Goal: Task Accomplishment & Management: Complete application form

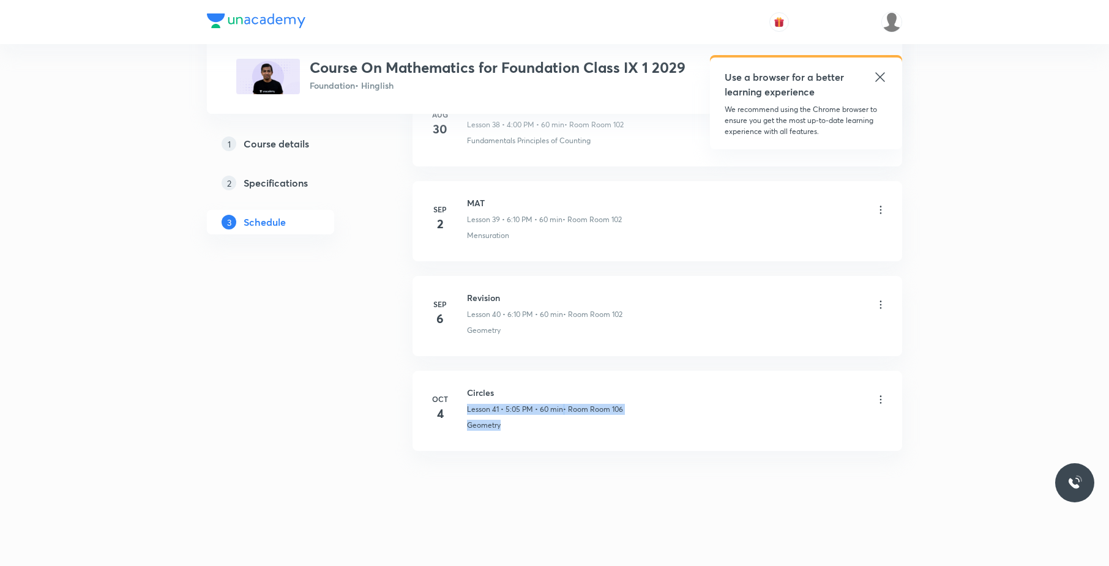
click at [518, 377] on li "Oct 4 Circles Lesson 41 • 5:05 PM • 60 min • Room Room 106 Geometry" at bounding box center [658, 411] width 490 height 80
drag, startPoint x: 490, startPoint y: 380, endPoint x: 458, endPoint y: 380, distance: 31.8
click at [458, 380] on li "Oct 4 Circles Lesson 41 • 5:05 PM • 60 min • Room Room 106 Geometry" at bounding box center [658, 411] width 490 height 80
copy h6 "Circles"
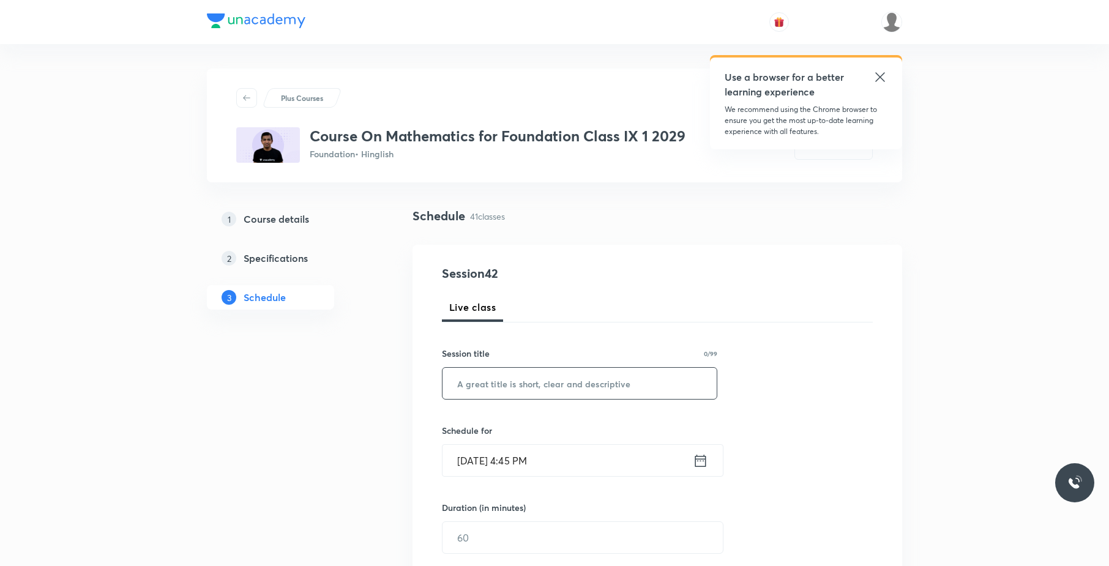
click at [572, 383] on input "text" at bounding box center [580, 383] width 274 height 31
paste input "Circles"
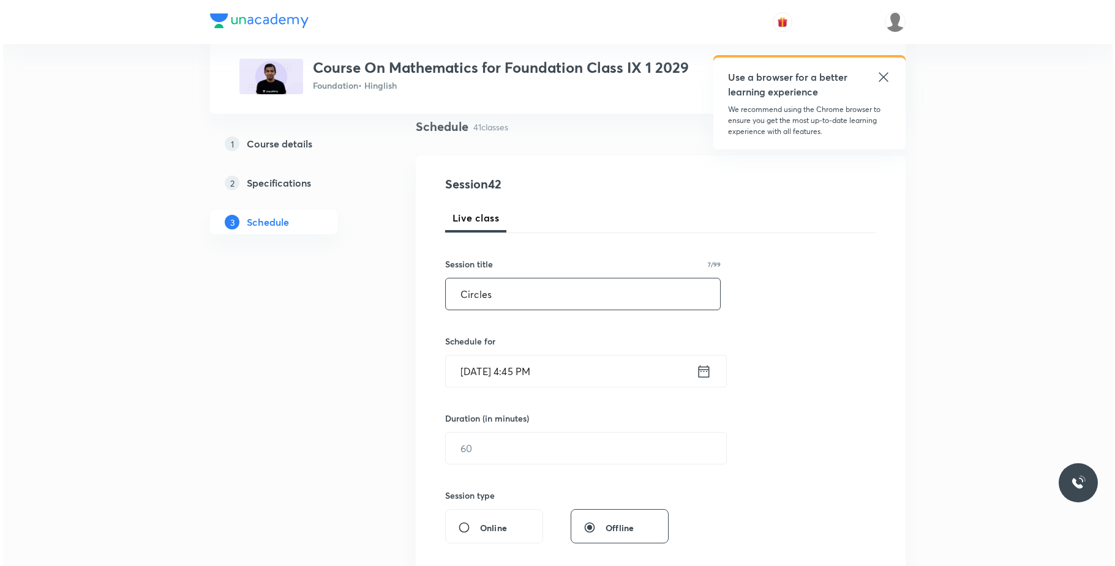
scroll to position [92, 0]
type input "Circles"
click at [579, 370] on input "Oct 7, 2025, 4:45 PM" at bounding box center [568, 368] width 250 height 31
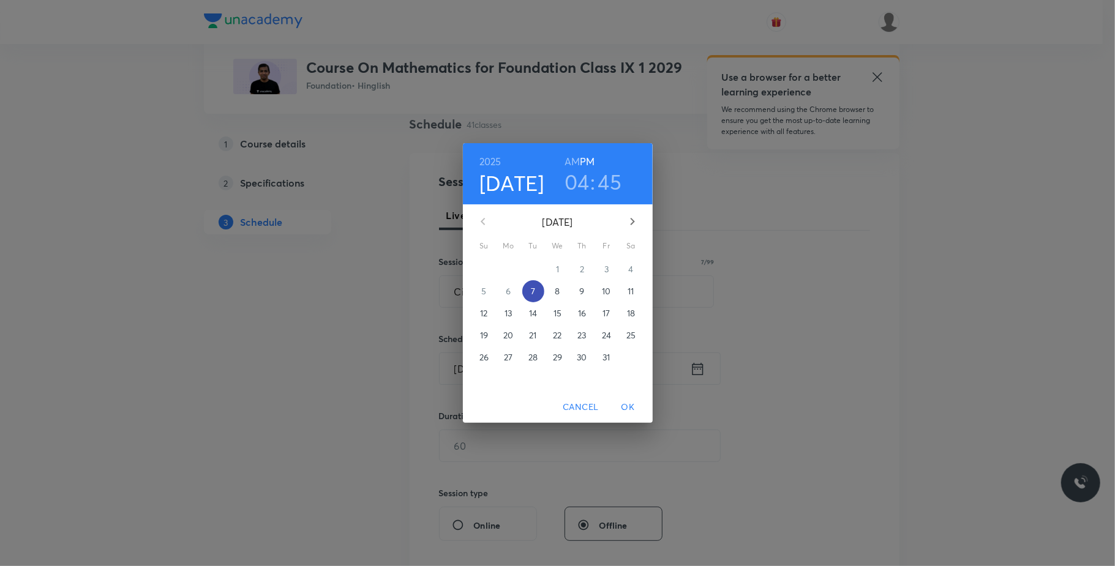
click at [525, 292] on span "7" at bounding box center [533, 291] width 22 height 12
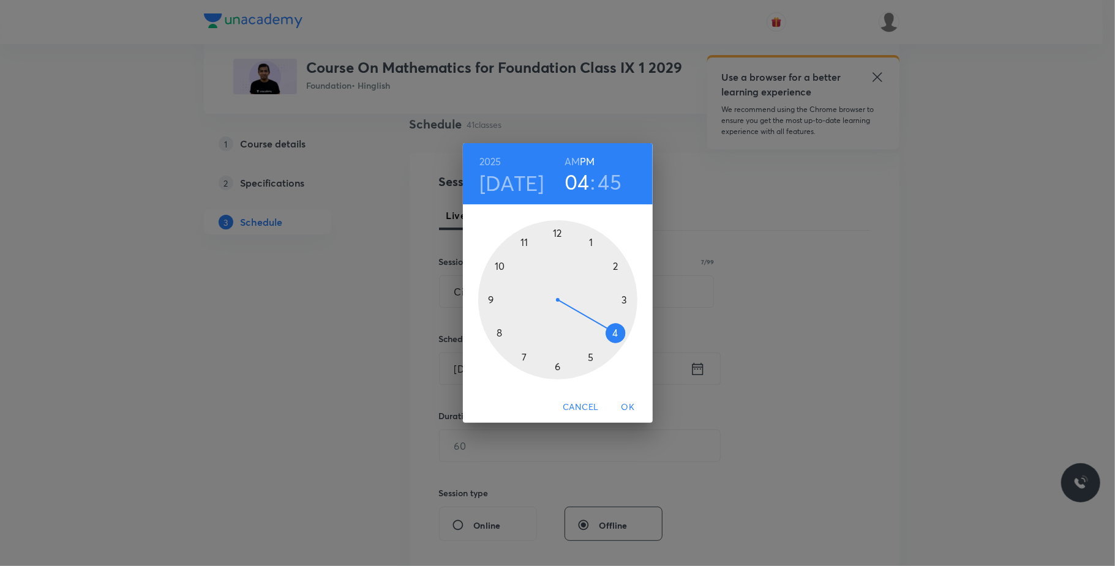
click at [593, 354] on div at bounding box center [557, 299] width 159 height 159
click at [593, 239] on div at bounding box center [557, 299] width 159 height 159
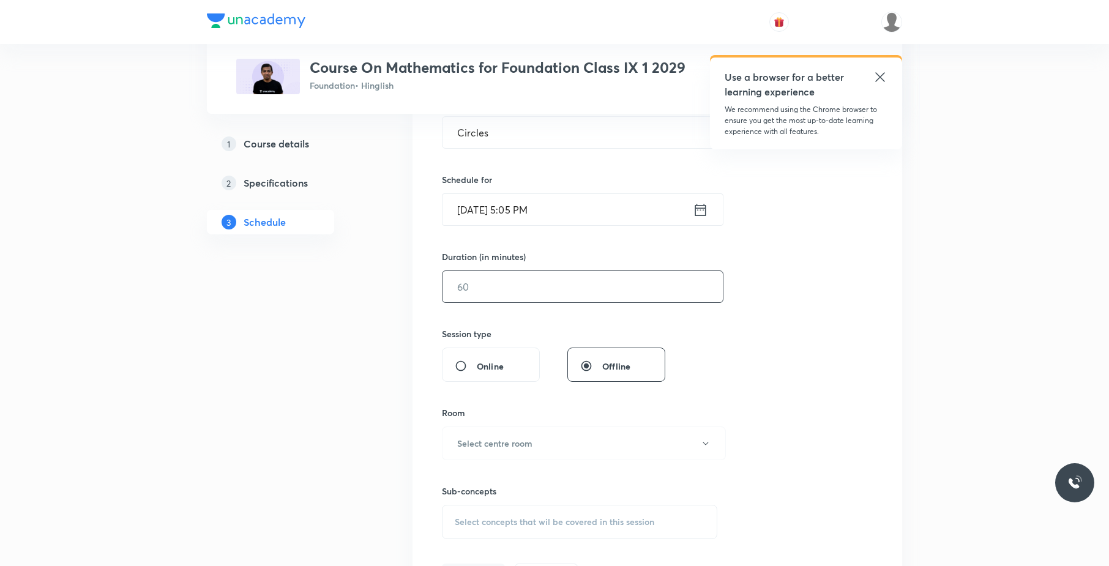
scroll to position [252, 0]
click at [574, 286] on input "text" at bounding box center [583, 285] width 280 height 31
type input "60"
click at [654, 471] on div "Sub-concepts Select concepts that wil be covered in this session" at bounding box center [579, 498] width 275 height 79
click at [552, 442] on button "Select centre room" at bounding box center [584, 442] width 284 height 34
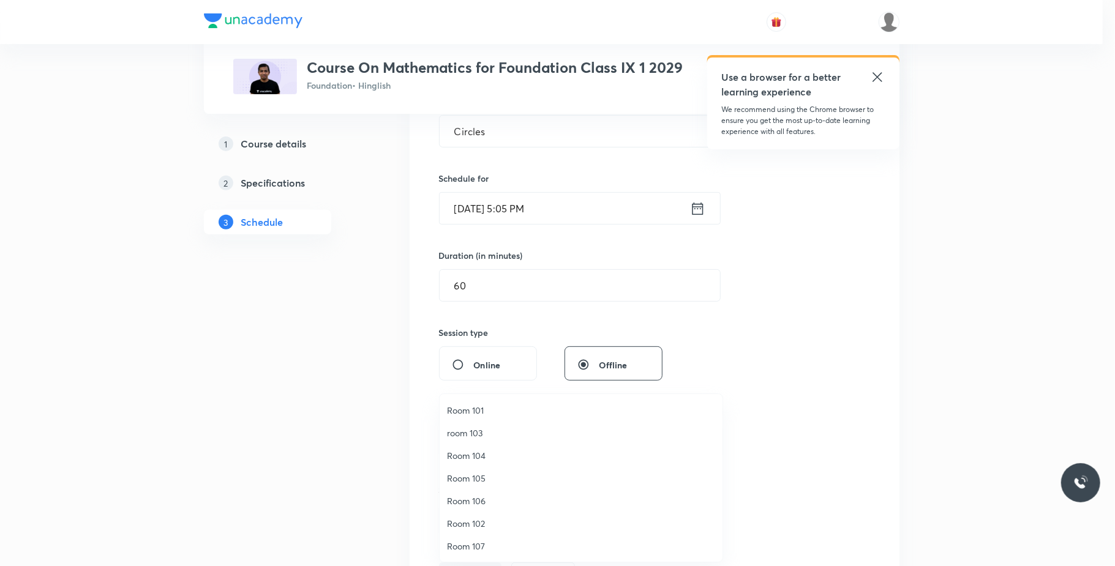
click at [490, 517] on li "Room 102" at bounding box center [581, 523] width 283 height 23
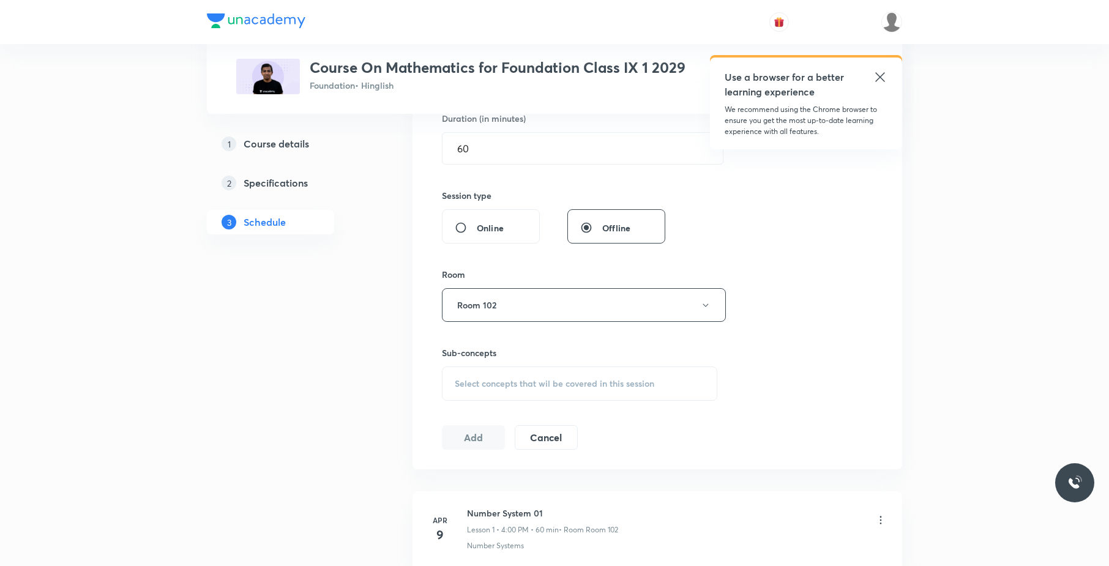
scroll to position [388, 0]
click at [559, 369] on div "Select concepts that wil be covered in this session" at bounding box center [579, 385] width 275 height 34
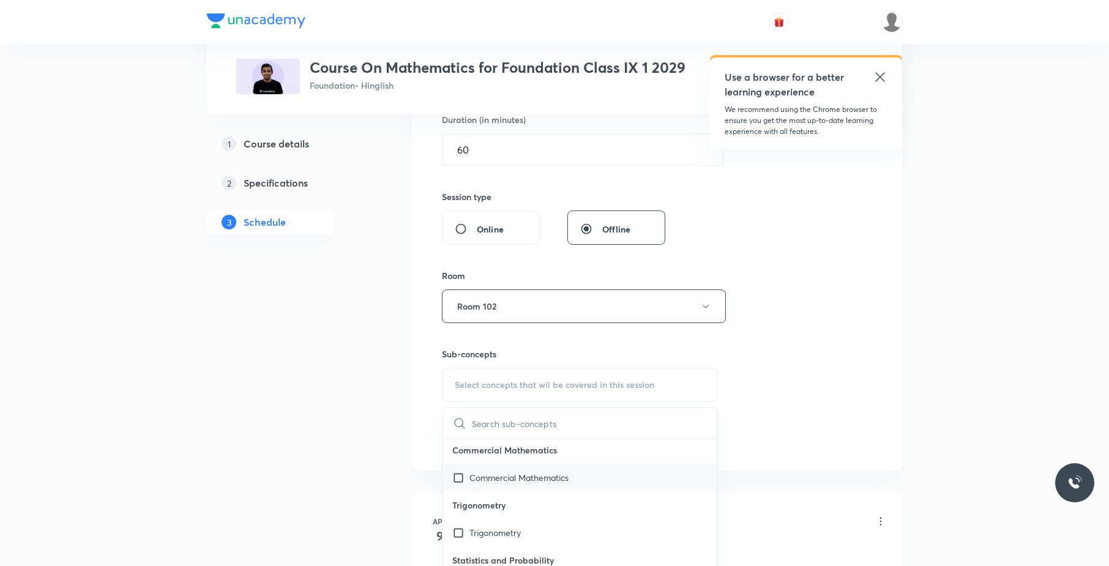
scroll to position [333, 0]
click at [550, 473] on p "Commercial Mathematics" at bounding box center [519, 476] width 99 height 13
checkbox input "true"
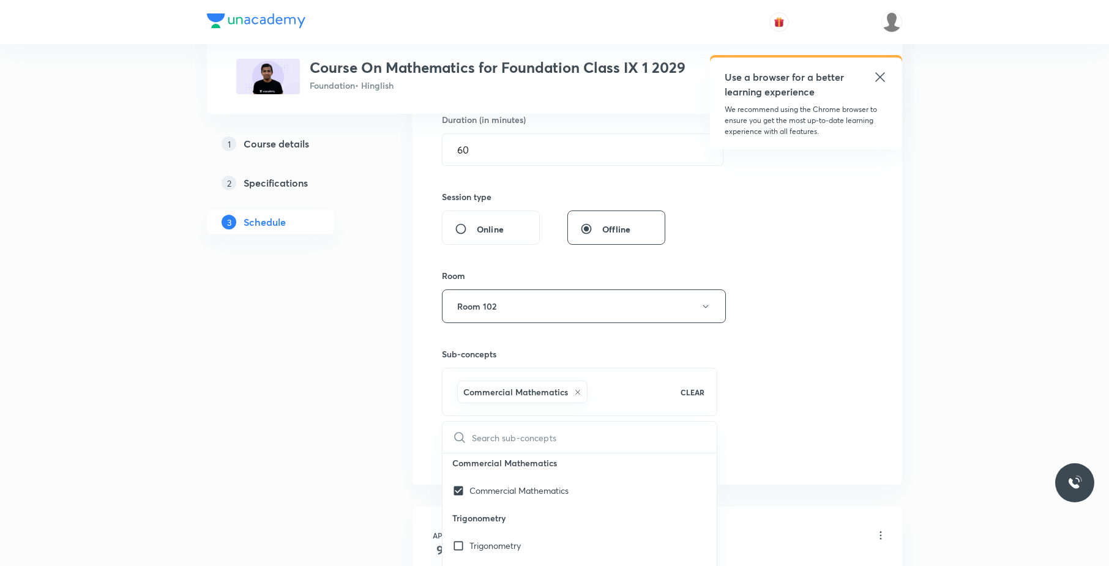
click at [763, 407] on div "Session 42 Live class Session title 7/99 Circles ​ Schedule for Oct 7, 2025, 5:…" at bounding box center [657, 170] width 431 height 589
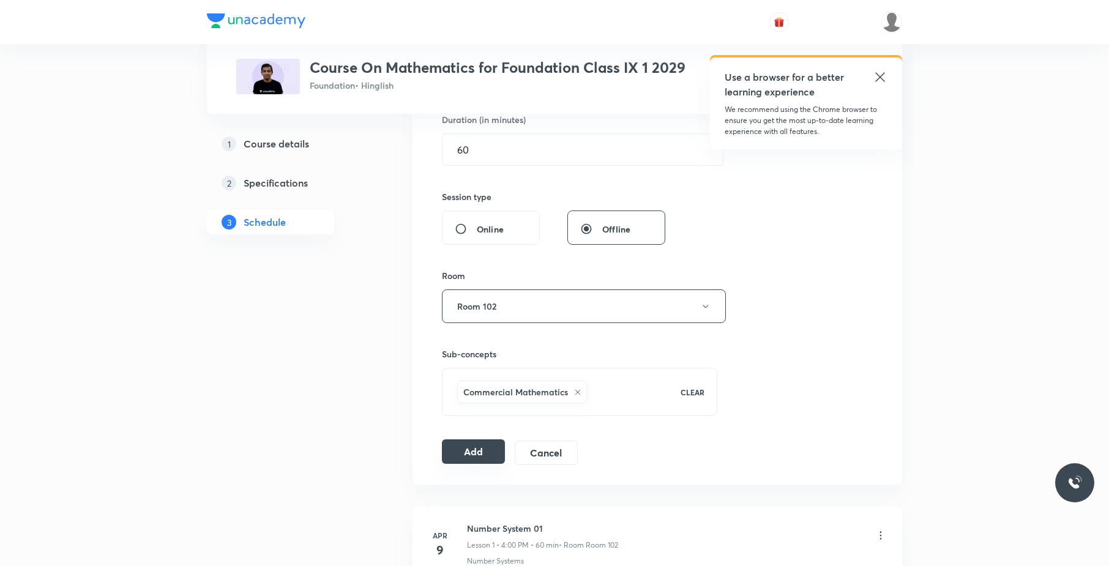
click at [471, 451] on button "Add" at bounding box center [473, 452] width 63 height 24
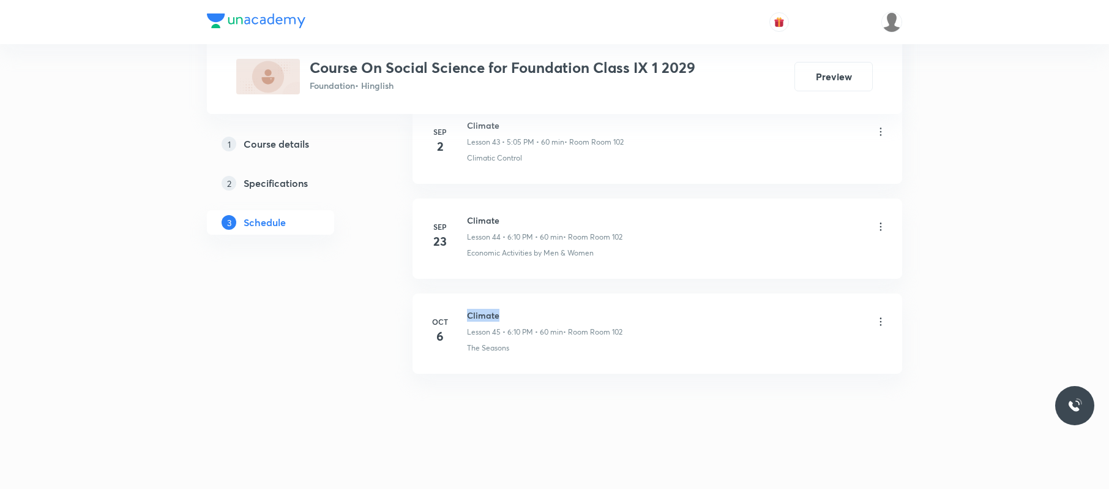
drag, startPoint x: 505, startPoint y: 302, endPoint x: 466, endPoint y: 302, distance: 39.2
click at [466, 302] on li "[DATE] Climate Lesson 45 • 6:10 PM • 60 min • Room Room 102 The Seasons" at bounding box center [658, 333] width 490 height 80
copy h6 "Climate"
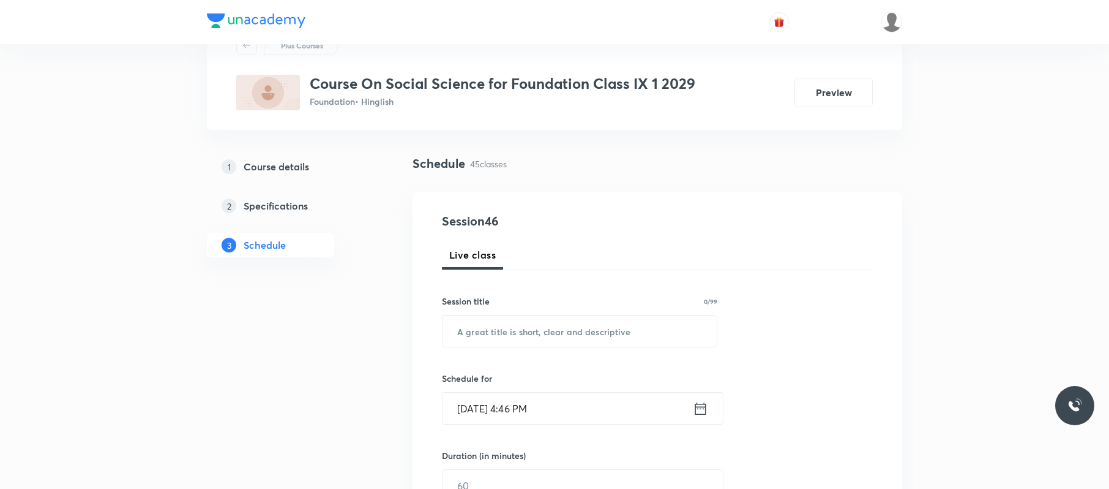
scroll to position [23, 0]
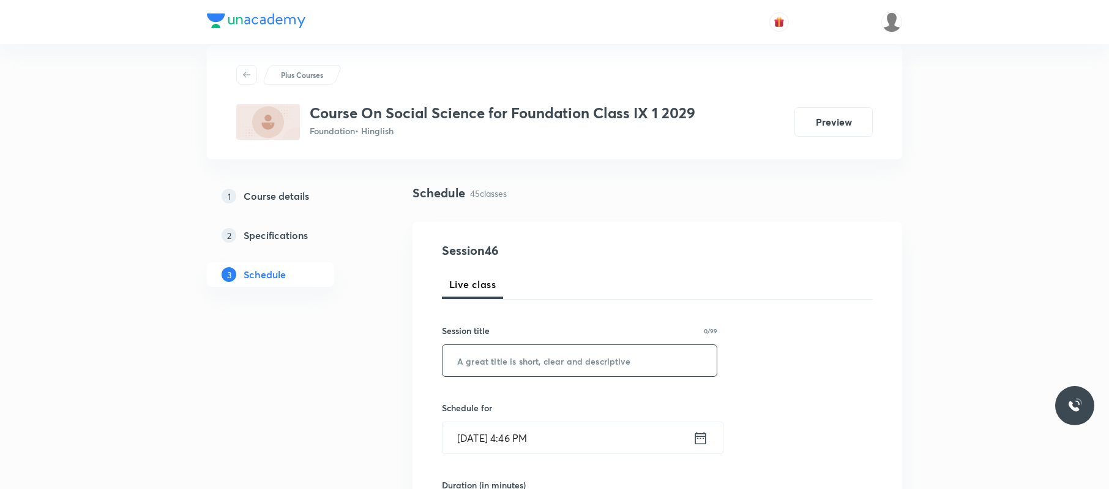
paste input "Climate"
click at [552, 356] on input "Climate" at bounding box center [580, 360] width 274 height 31
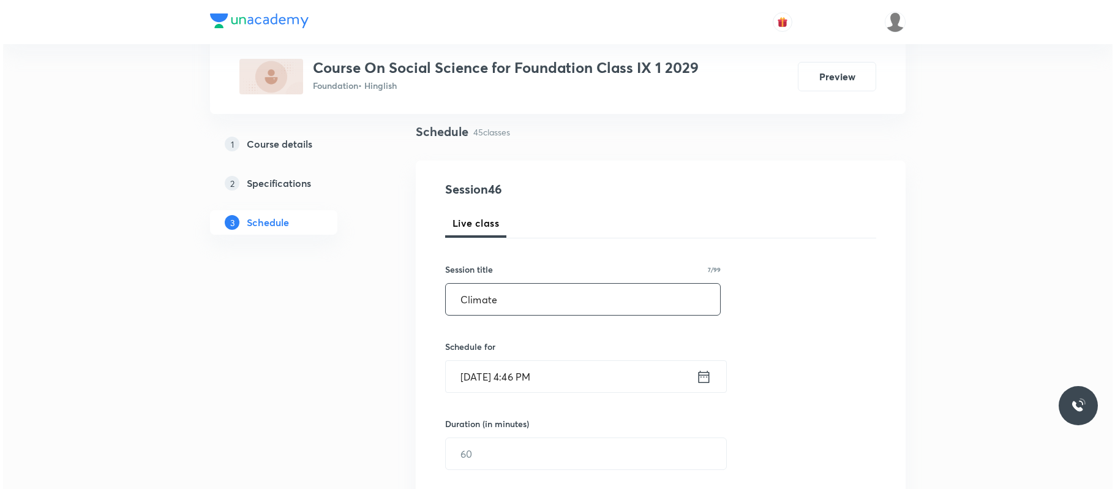
scroll to position [86, 0]
type input "Climate"
click at [589, 361] on input "[DATE] 4:46 PM" at bounding box center [568, 374] width 250 height 31
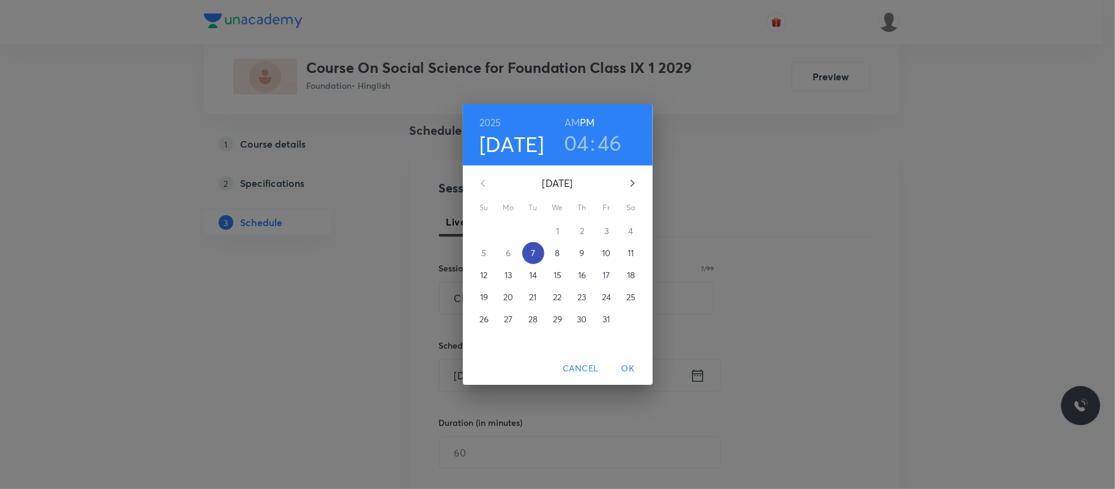
click at [534, 255] on p "7" at bounding box center [533, 253] width 4 height 12
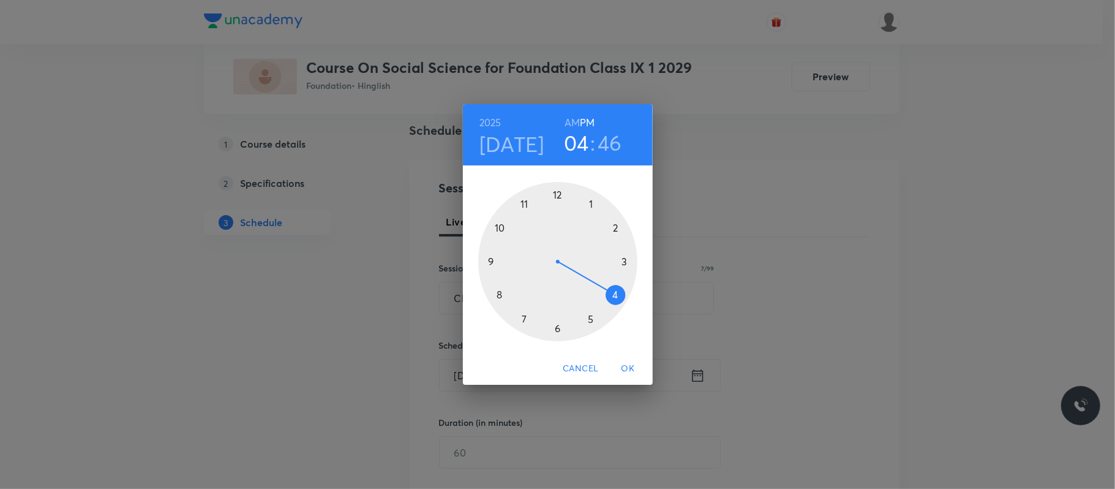
click at [560, 329] on div at bounding box center [557, 261] width 159 height 159
click at [616, 228] on div at bounding box center [557, 261] width 159 height 159
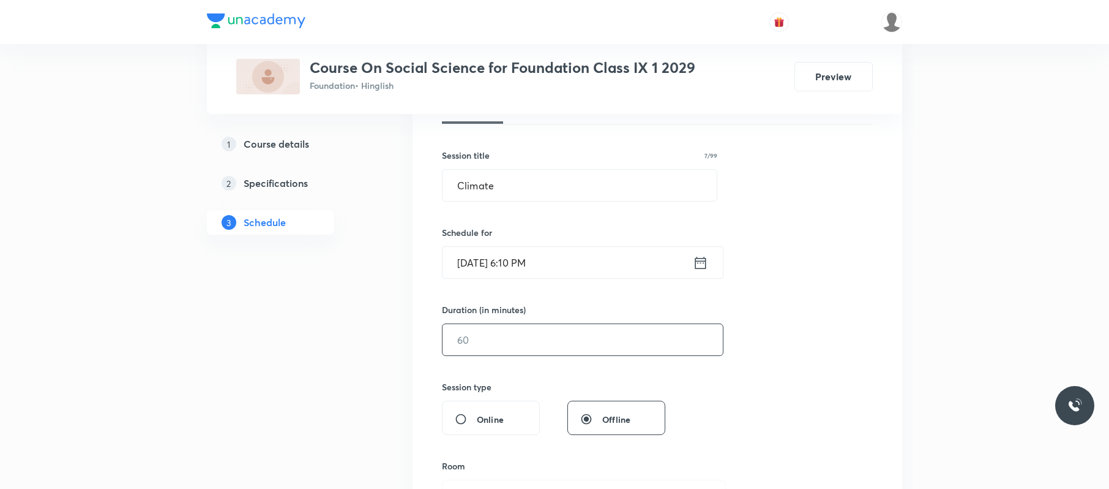
click at [527, 331] on input "text" at bounding box center [583, 339] width 280 height 31
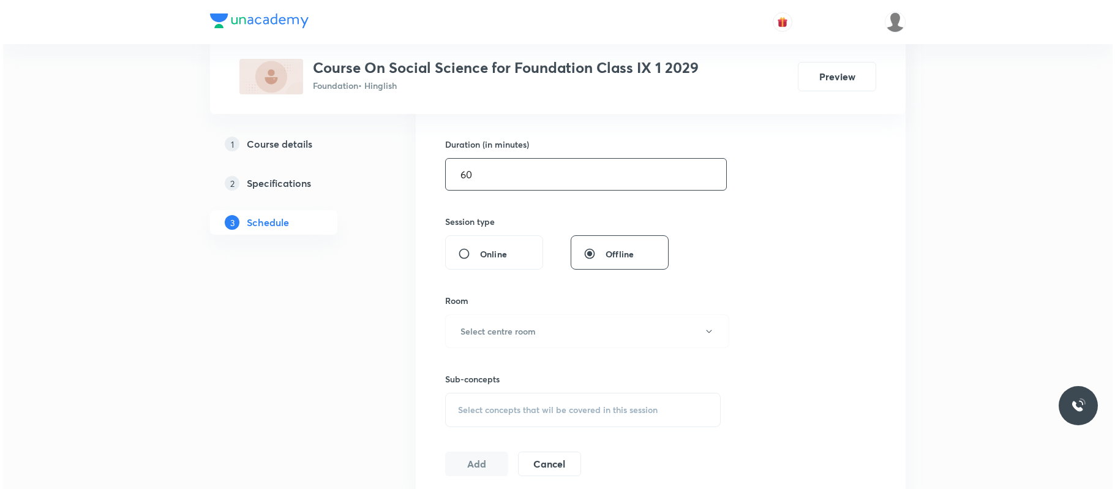
scroll to position [365, 0]
type input "60"
click at [519, 320] on button "Select centre room" at bounding box center [584, 330] width 284 height 34
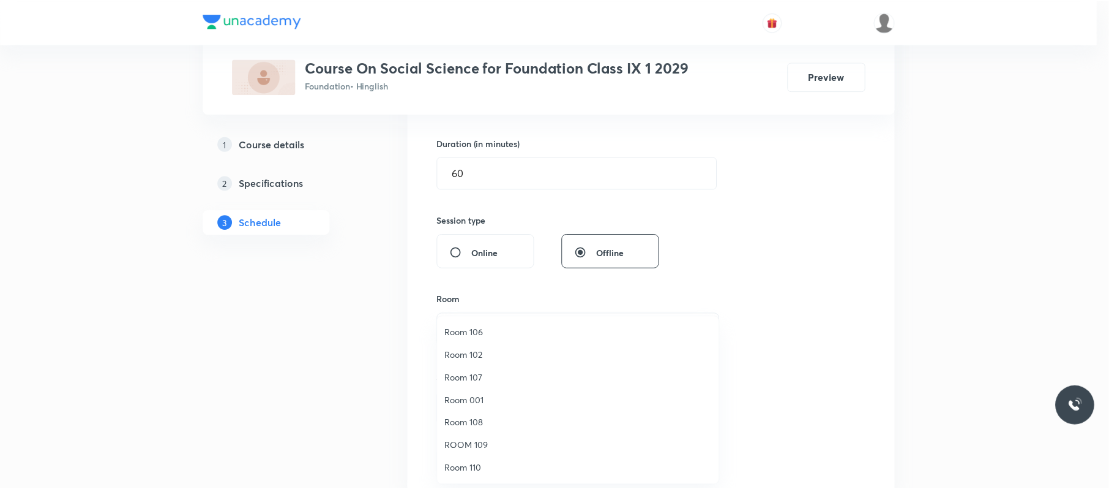
scroll to position [0, 0]
click at [491, 441] on span "Room 102" at bounding box center [581, 446] width 268 height 13
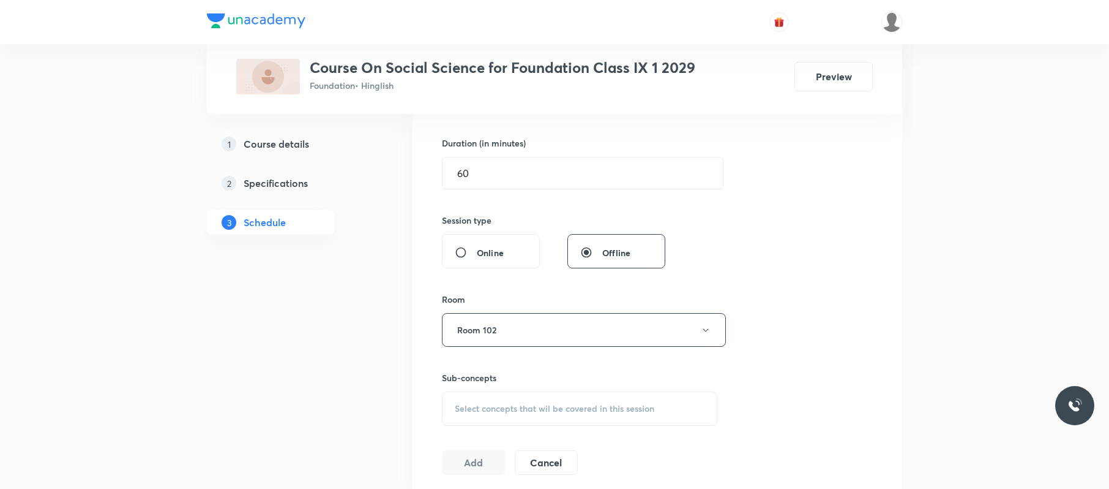
click at [564, 410] on span "Select concepts that wil be covered in this session" at bounding box center [555, 408] width 200 height 10
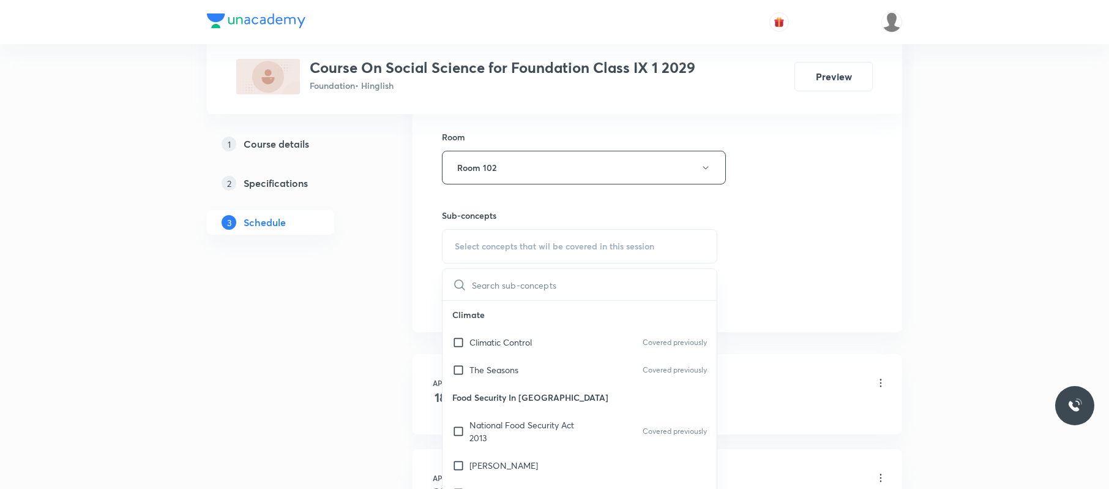
scroll to position [528, 0]
click at [541, 365] on div "The Seasons Covered previously" at bounding box center [580, 369] width 274 height 28
checkbox input "true"
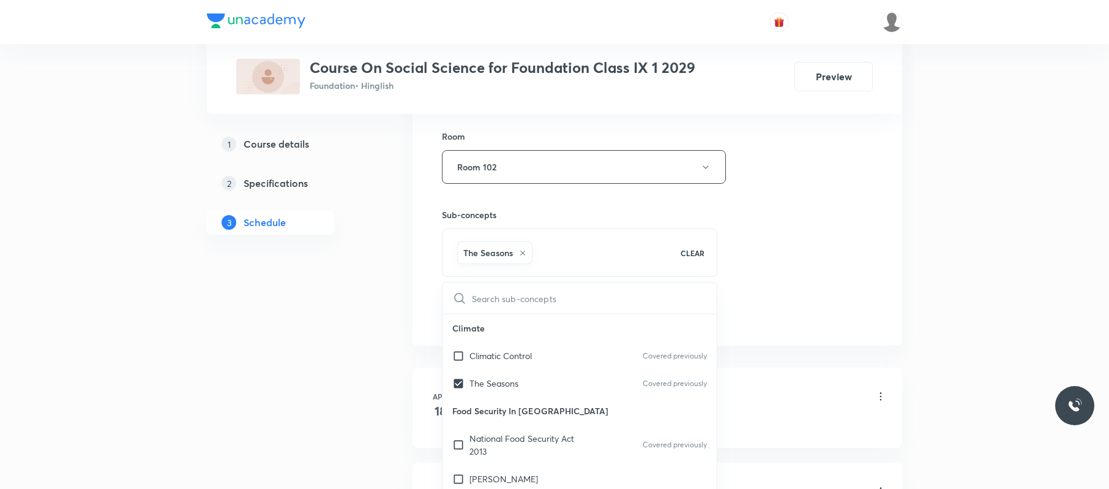
click at [806, 286] on div "Session 46 Live class Session title 7/99 Climate ​ Schedule for [DATE] 6:10 PM …" at bounding box center [657, 31] width 431 height 589
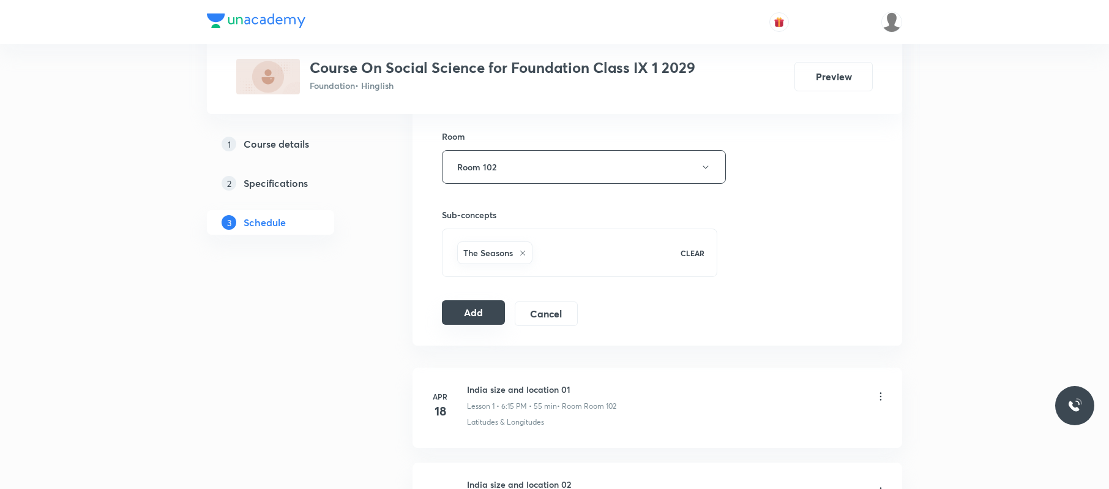
click at [495, 318] on button "Add" at bounding box center [473, 312] width 63 height 24
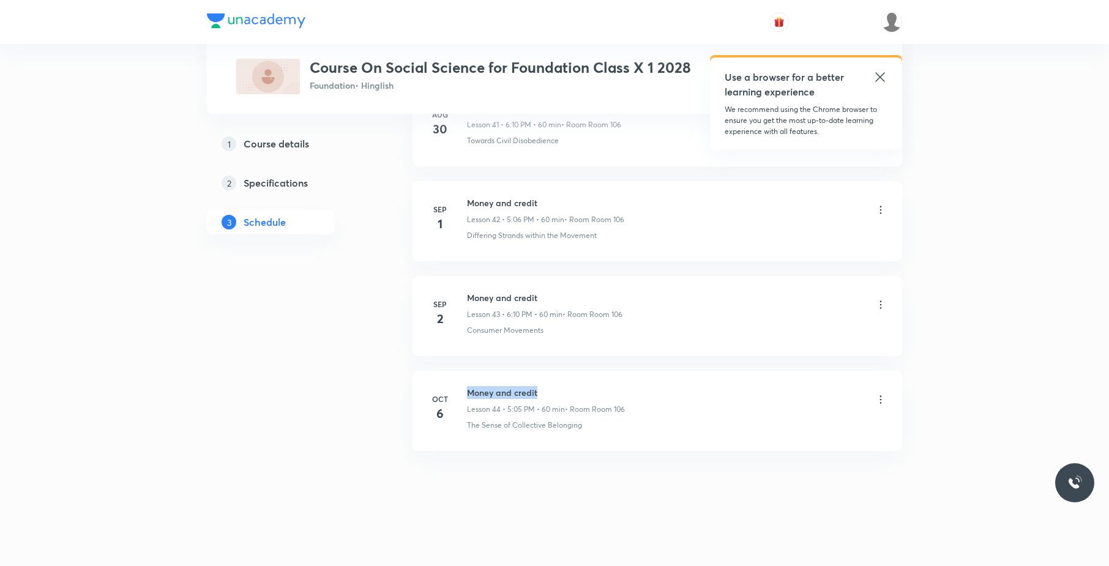
drag, startPoint x: 550, startPoint y: 376, endPoint x: 464, endPoint y: 373, distance: 85.8
click at [464, 373] on li "Oct 6 Money and credit Lesson 44 • 5:05 PM • 60 min • Room Room 106 The Sense o…" at bounding box center [658, 411] width 490 height 80
copy h6 "Money and credit"
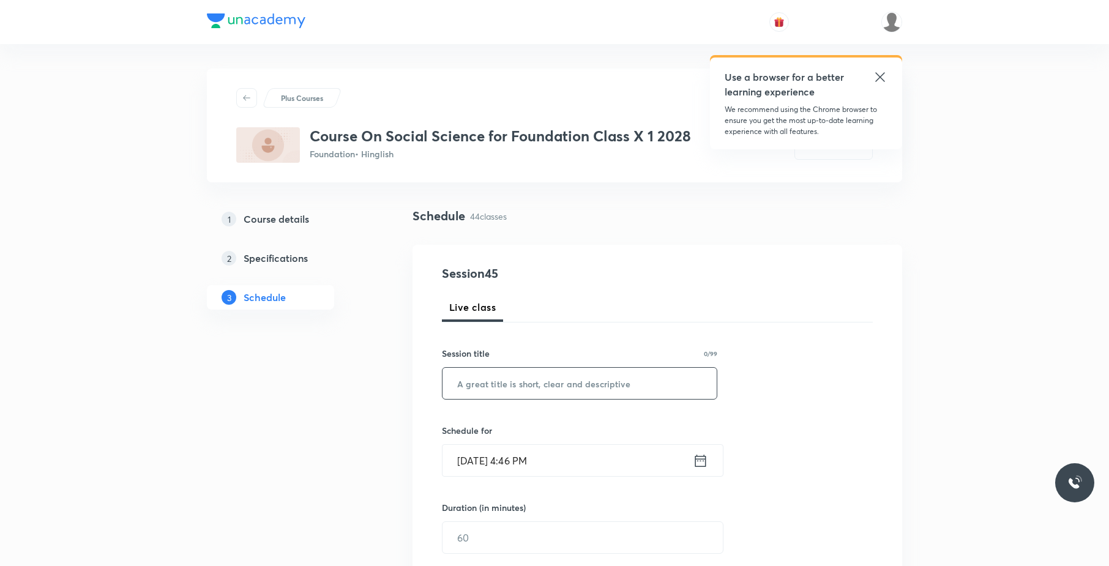
click at [528, 378] on input "text" at bounding box center [580, 383] width 274 height 31
paste input "Money and credit"
type input "Money and credit"
click at [569, 459] on input "[DATE] 4:46 PM" at bounding box center [568, 460] width 250 height 31
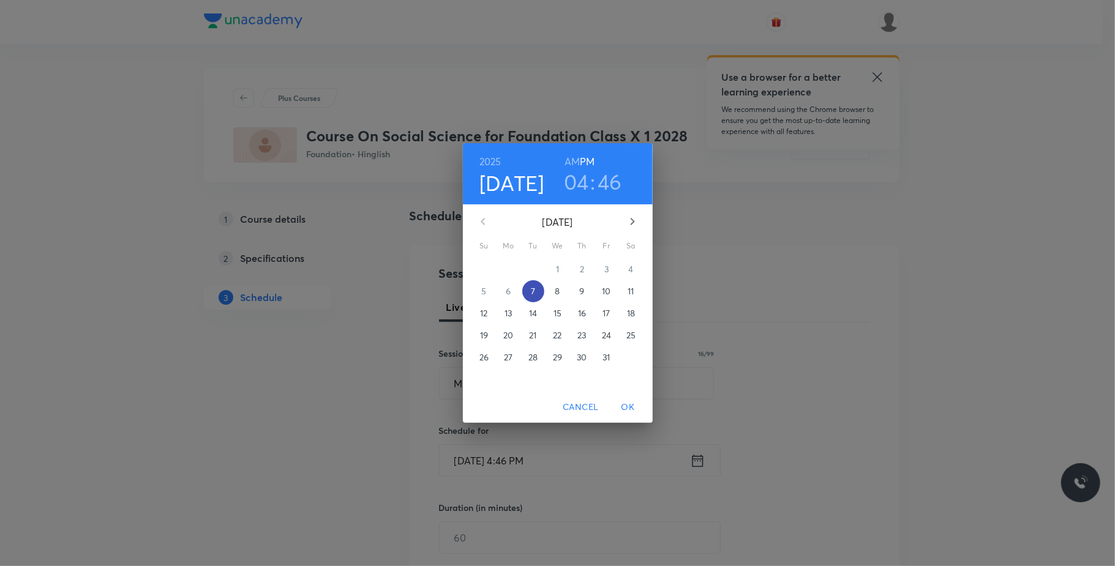
click at [531, 289] on p "7" at bounding box center [533, 291] width 4 height 12
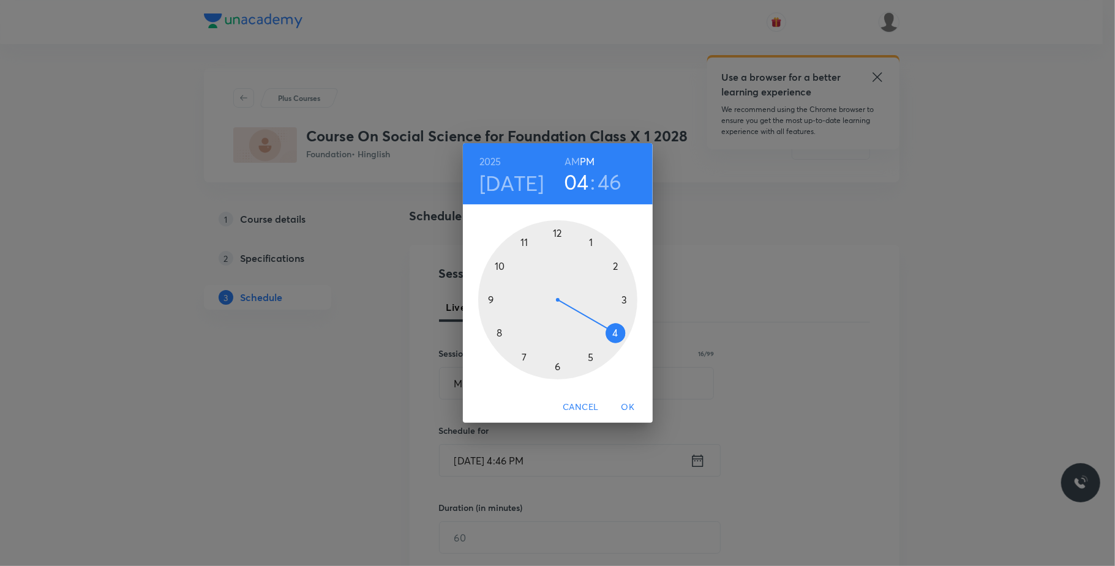
click at [591, 354] on div at bounding box center [557, 299] width 159 height 159
click at [594, 241] on div at bounding box center [557, 299] width 159 height 159
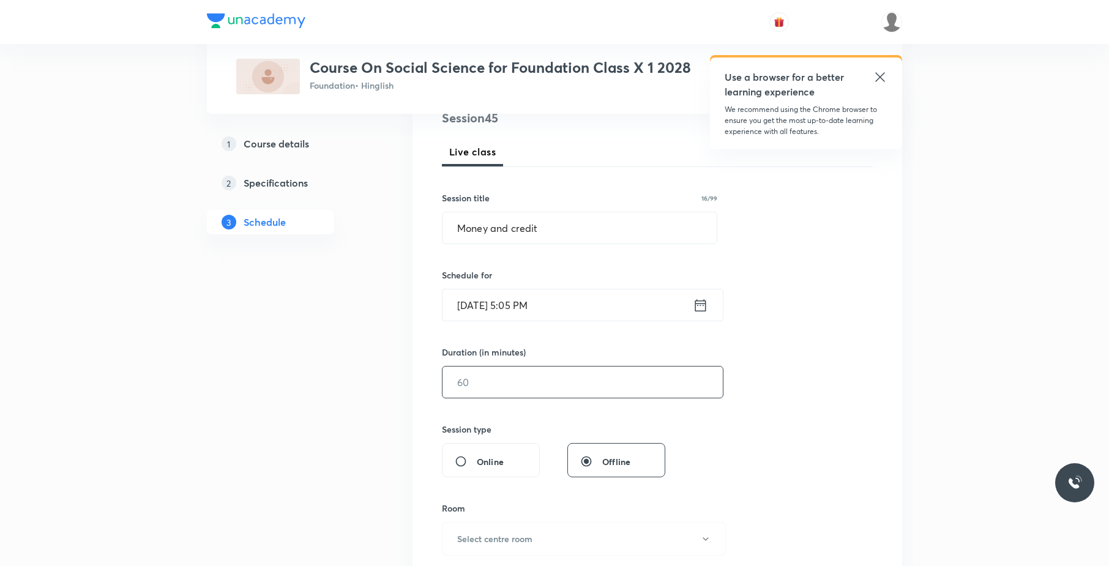
scroll to position [157, 0]
click at [533, 382] on input "text" at bounding box center [583, 380] width 280 height 31
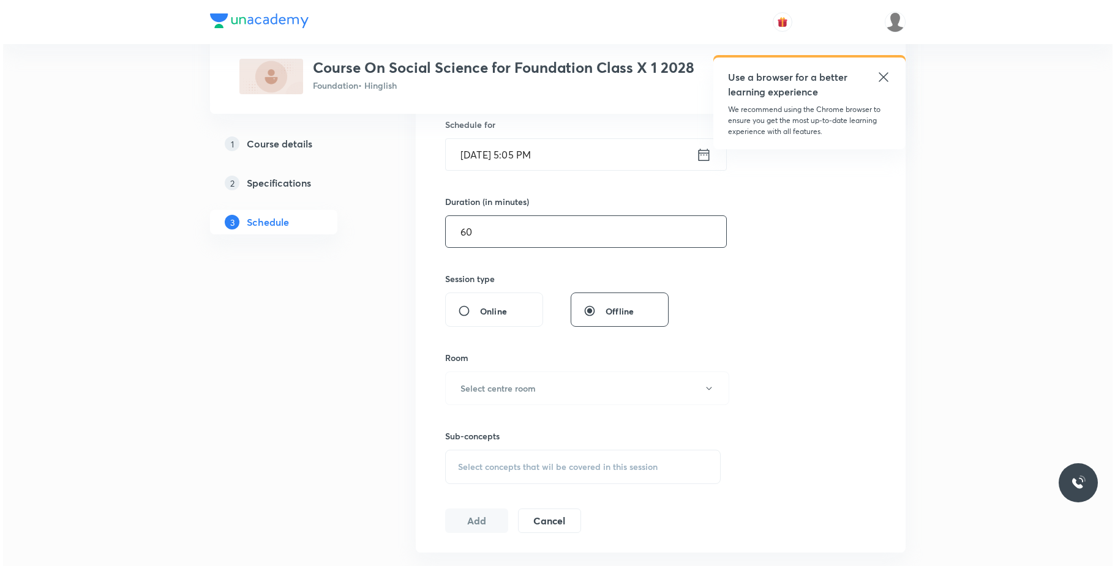
scroll to position [305, 0]
type input "60"
click at [534, 390] on button "Select centre room" at bounding box center [584, 390] width 284 height 34
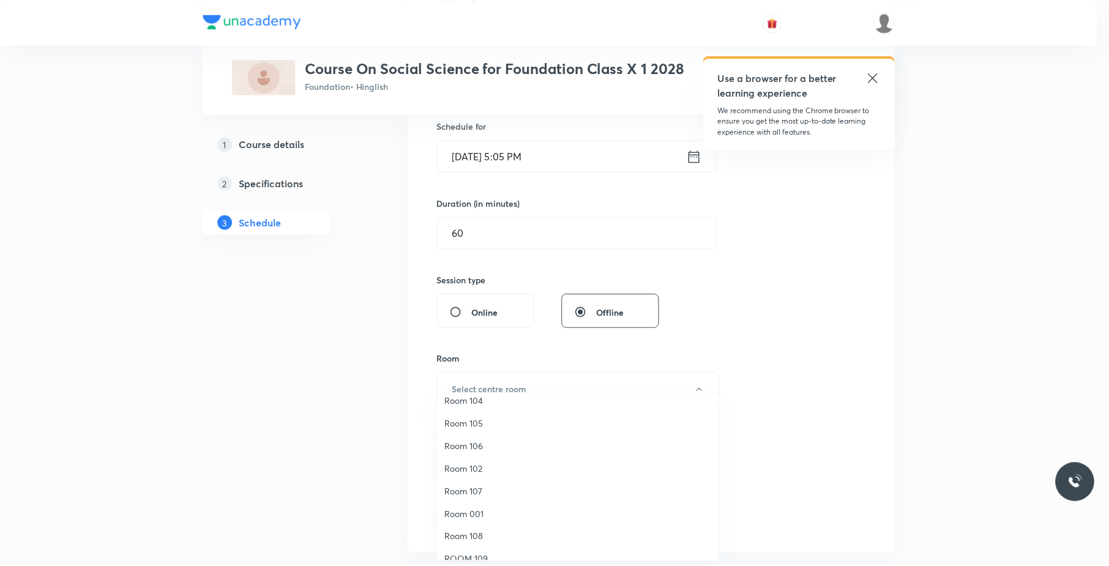
scroll to position [53, 0]
click at [501, 421] on span "Room 105" at bounding box center [581, 425] width 268 height 13
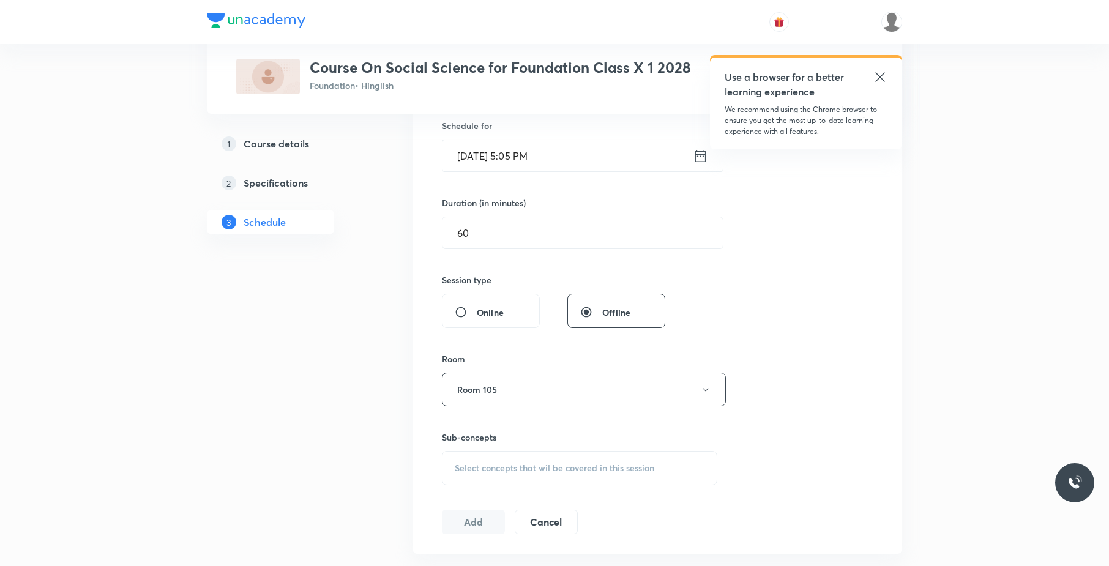
click at [671, 460] on div "Select concepts that wil be covered in this session" at bounding box center [579, 468] width 275 height 34
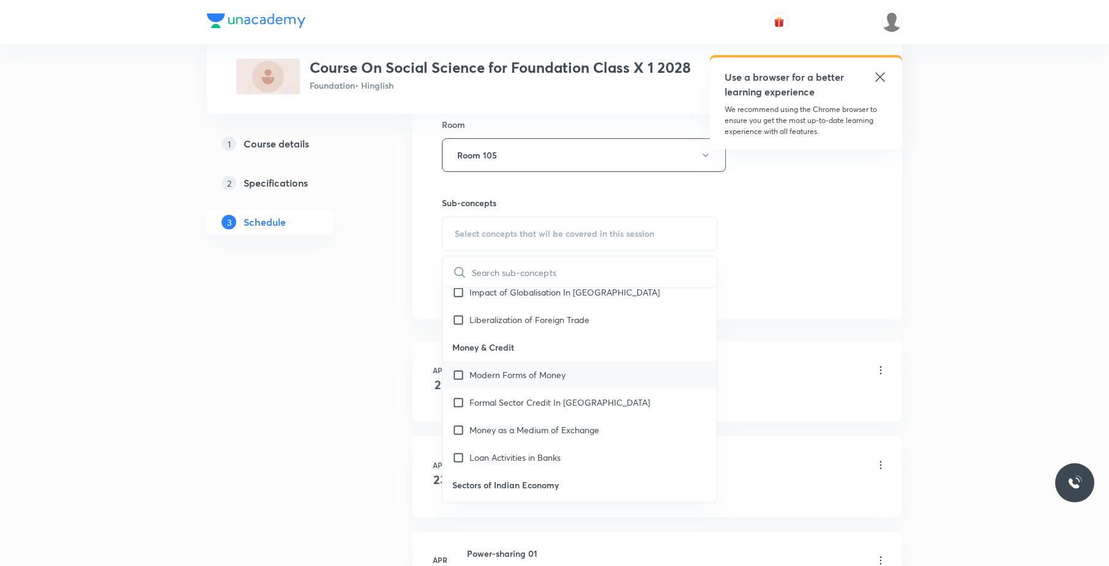
scroll to position [324, 0]
click at [527, 362] on div "Modern Forms of Money" at bounding box center [580, 375] width 274 height 28
checkbox input "true"
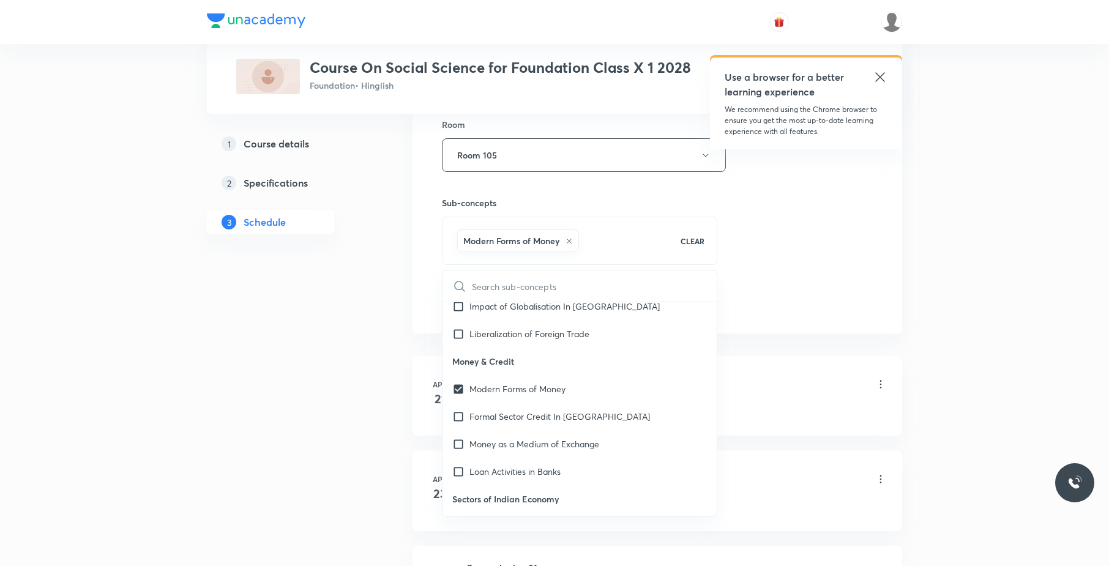
click at [735, 290] on div "Session 45 Live class Session title 16/99 Money and credit ​ Schedule for Oct 7…" at bounding box center [657, 19] width 431 height 589
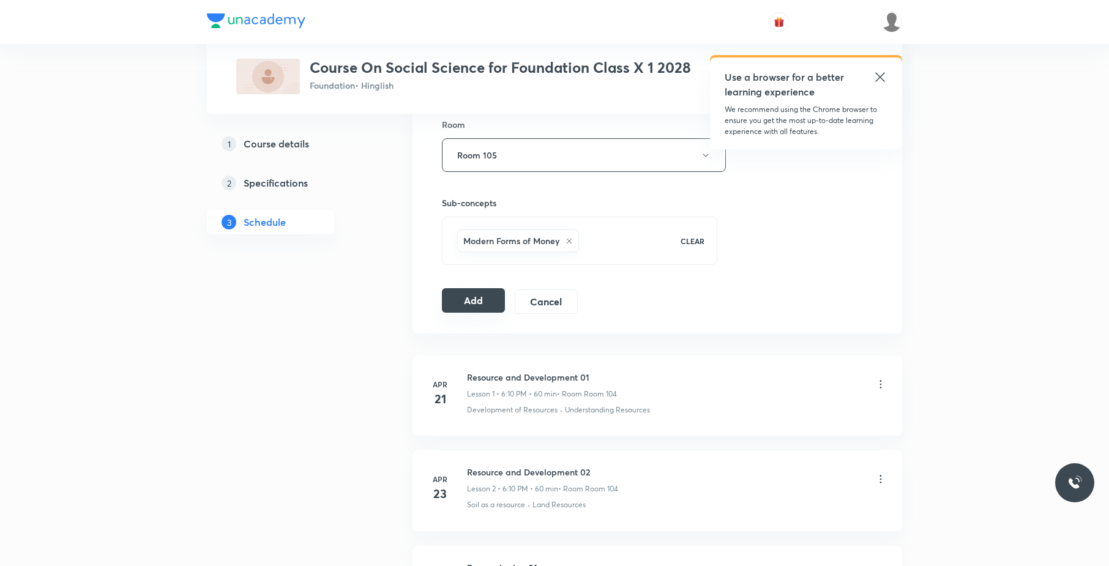
click at [481, 302] on button "Add" at bounding box center [473, 300] width 63 height 24
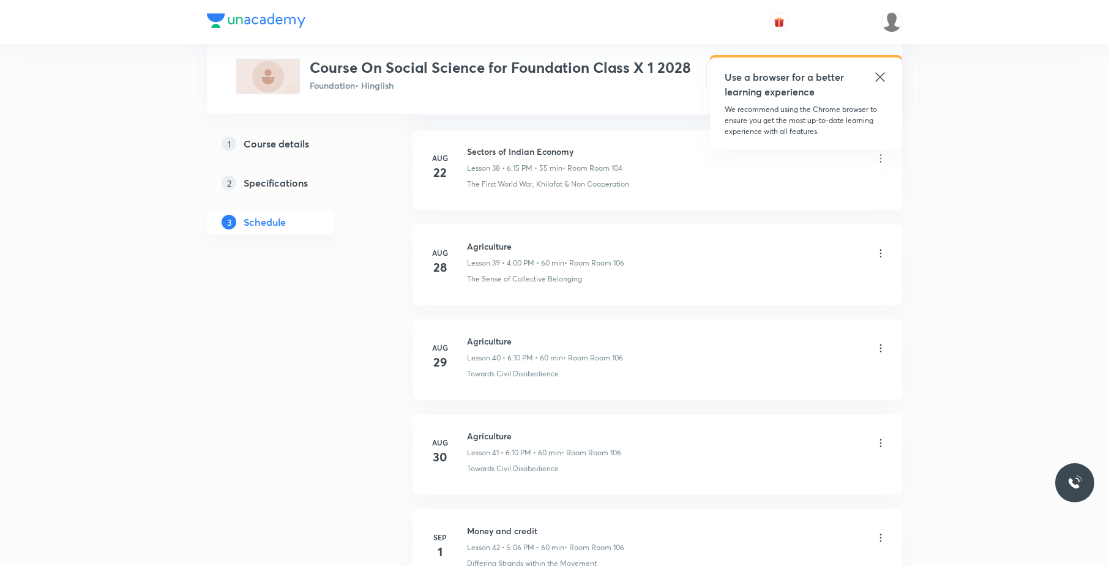
scroll to position [4142, 0]
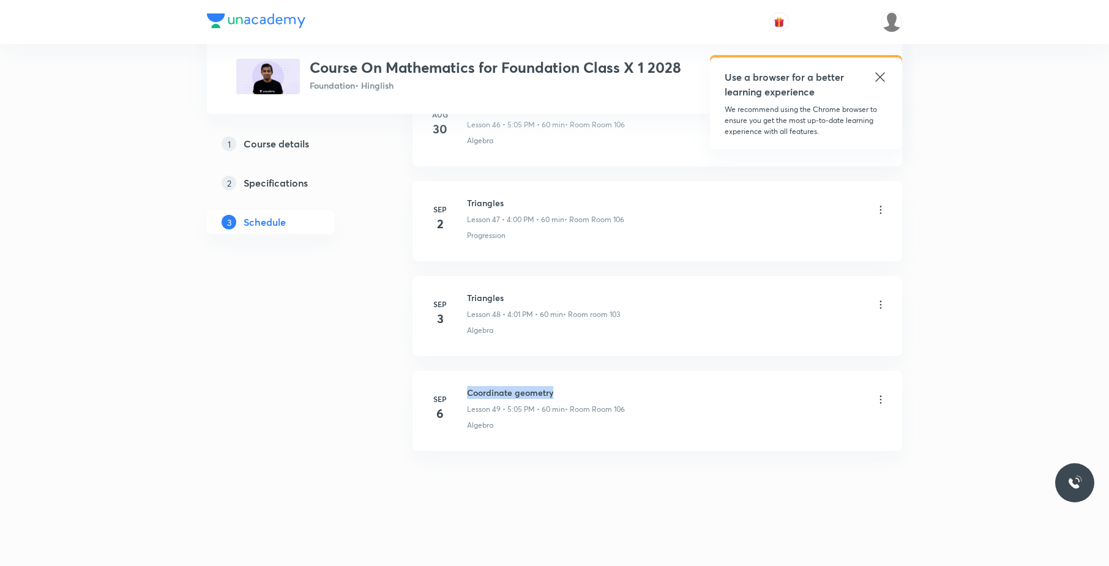
drag, startPoint x: 546, startPoint y: 380, endPoint x: 466, endPoint y: 380, distance: 80.2
click at [466, 380] on li "[DATE] Coordinate geometry Lesson 49 • 5:05 PM • 60 min • Room Room 106 Algebra" at bounding box center [658, 411] width 490 height 80
copy h6 "Coordinate geometry"
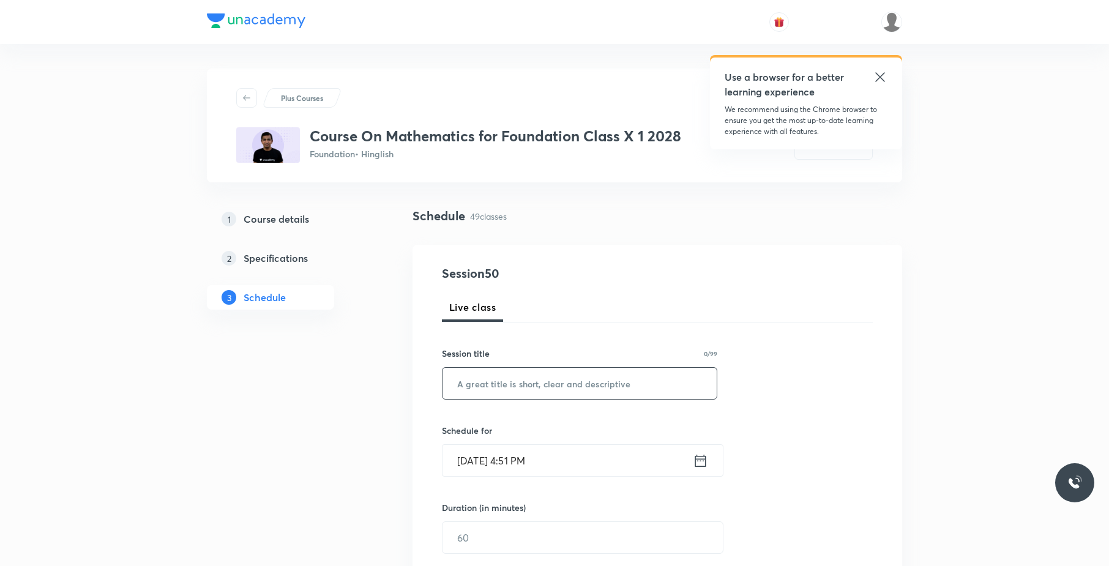
click at [640, 383] on input "text" at bounding box center [580, 383] width 274 height 31
paste input "Coordinate geometry"
type input "Coordinate geometry"
click at [597, 463] on input "Oct 7, 2025, 4:51 PM" at bounding box center [568, 460] width 250 height 31
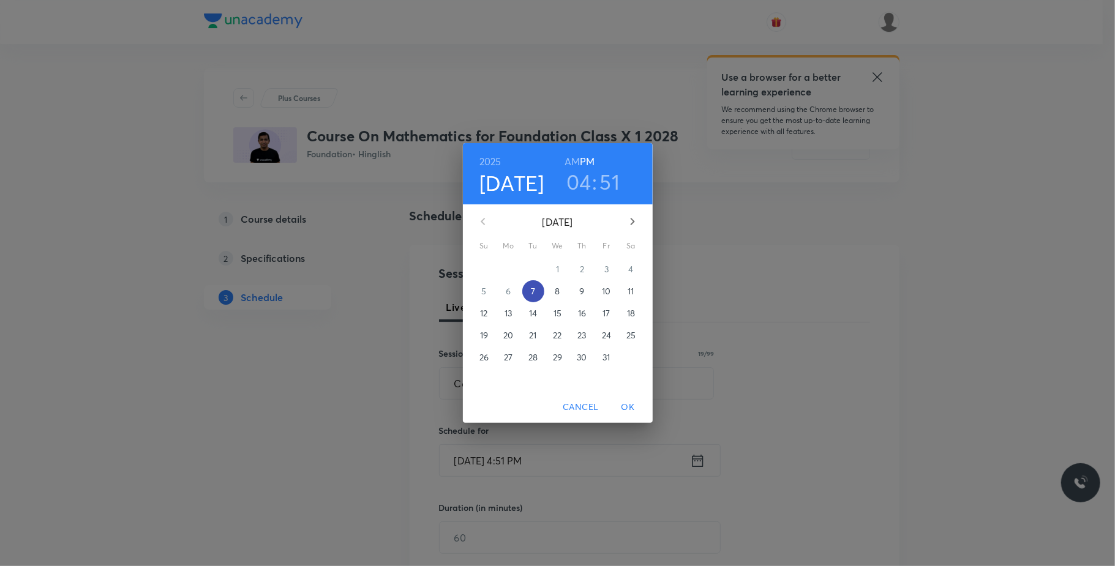
click at [528, 291] on span "7" at bounding box center [533, 291] width 22 height 12
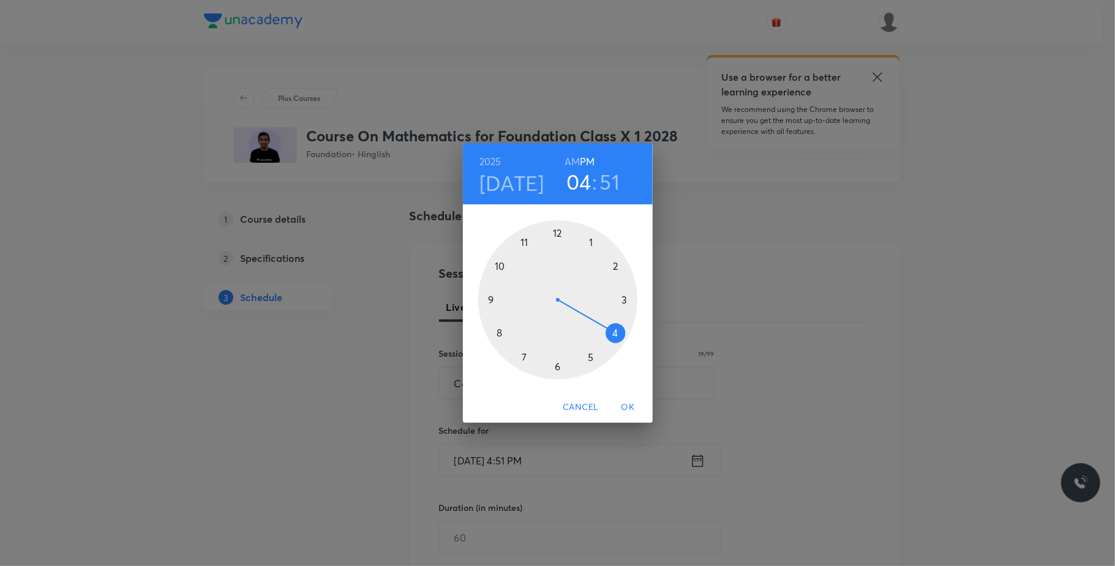
click at [556, 370] on div at bounding box center [557, 299] width 159 height 159
click at [613, 270] on div at bounding box center [557, 299] width 159 height 159
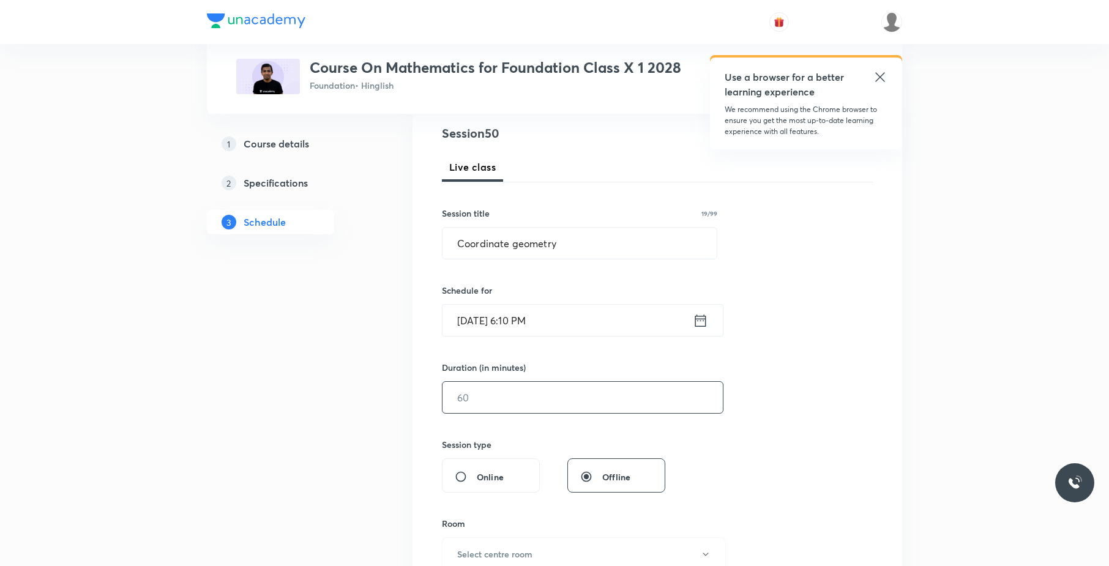
scroll to position [141, 0]
click at [532, 408] on input "text" at bounding box center [583, 396] width 280 height 31
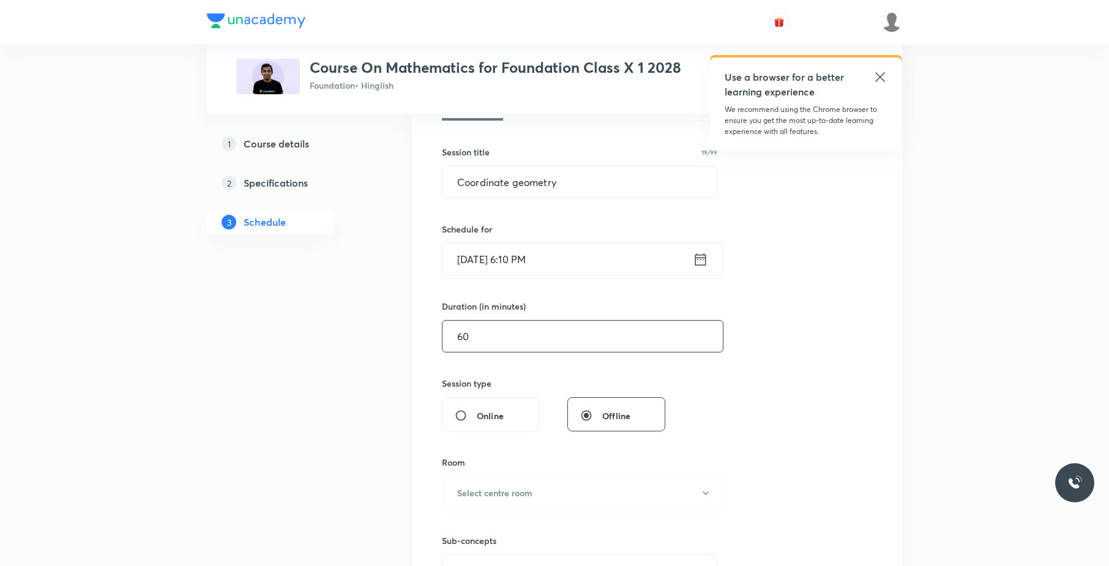
scroll to position [202, 0]
type input "60"
click at [529, 500] on button "Select centre room" at bounding box center [584, 493] width 284 height 34
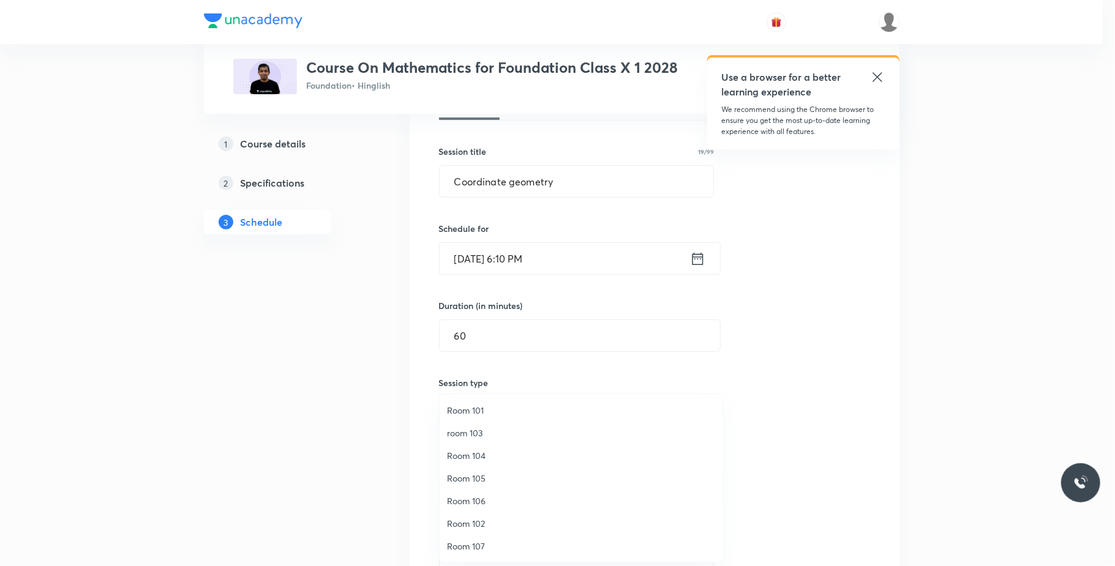
click at [500, 477] on span "Room 105" at bounding box center [581, 478] width 268 height 13
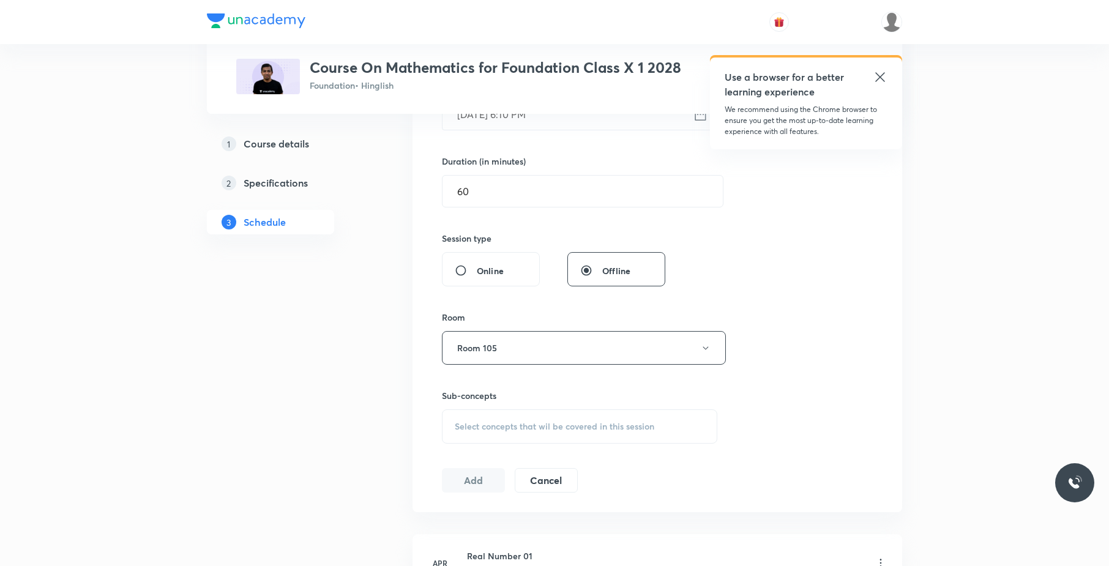
scroll to position [348, 0]
click at [556, 414] on div "Select concepts that wil be covered in this session" at bounding box center [579, 425] width 275 height 34
click at [601, 524] on div "Progression Covered previously" at bounding box center [580, 521] width 274 height 28
checkbox input "true"
click at [857, 432] on div "Session 50 Live class Session title 19/99 Coordinate geometry ​ Schedule for Oc…" at bounding box center [657, 211] width 431 height 589
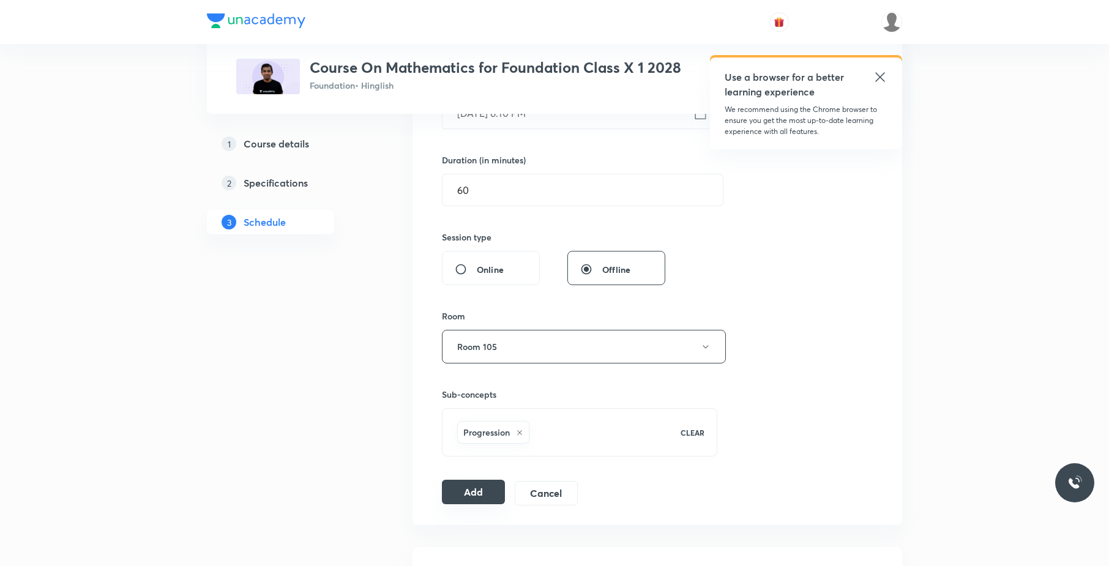
click at [483, 495] on button "Add" at bounding box center [473, 492] width 63 height 24
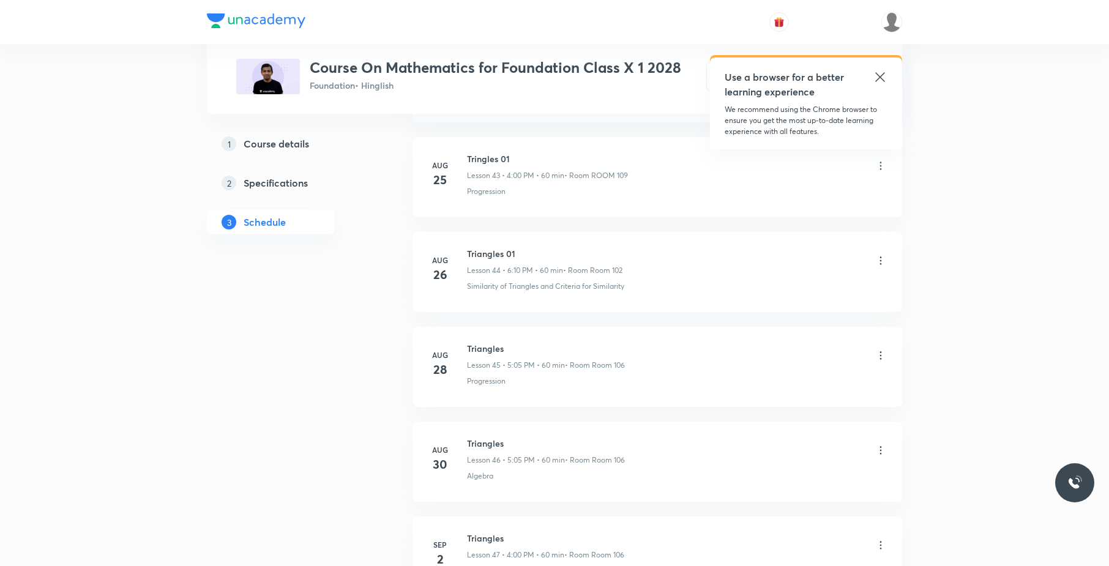
scroll to position [4619, 0]
